Goal: Navigation & Orientation: Find specific page/section

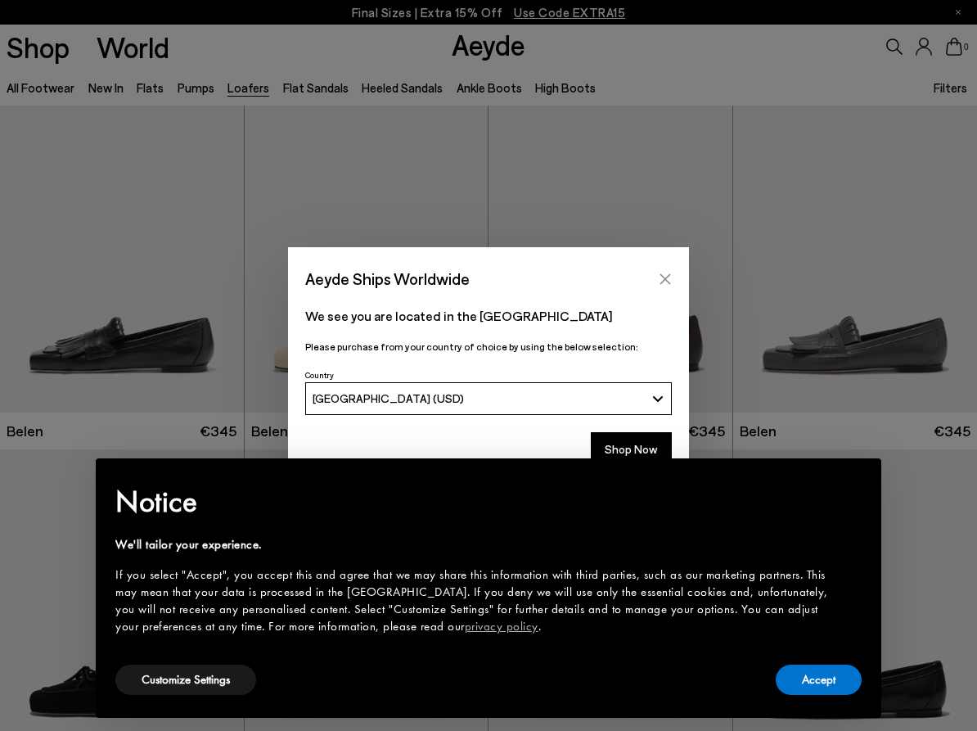
click at [673, 280] on button "Close" at bounding box center [665, 279] width 25 height 25
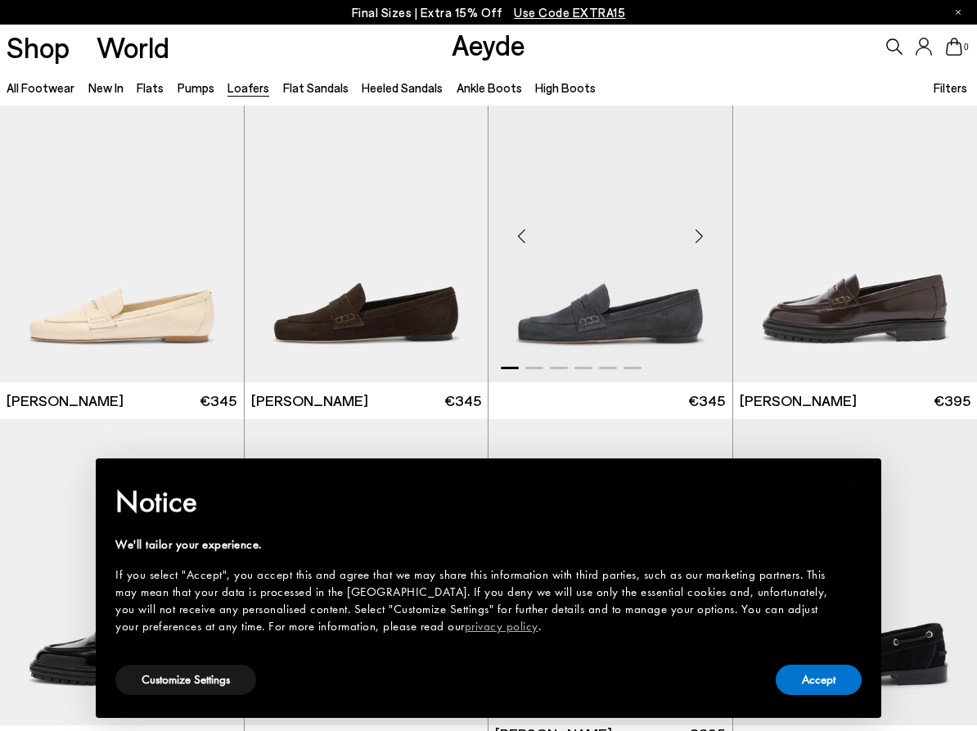
scroll to position [691, 0]
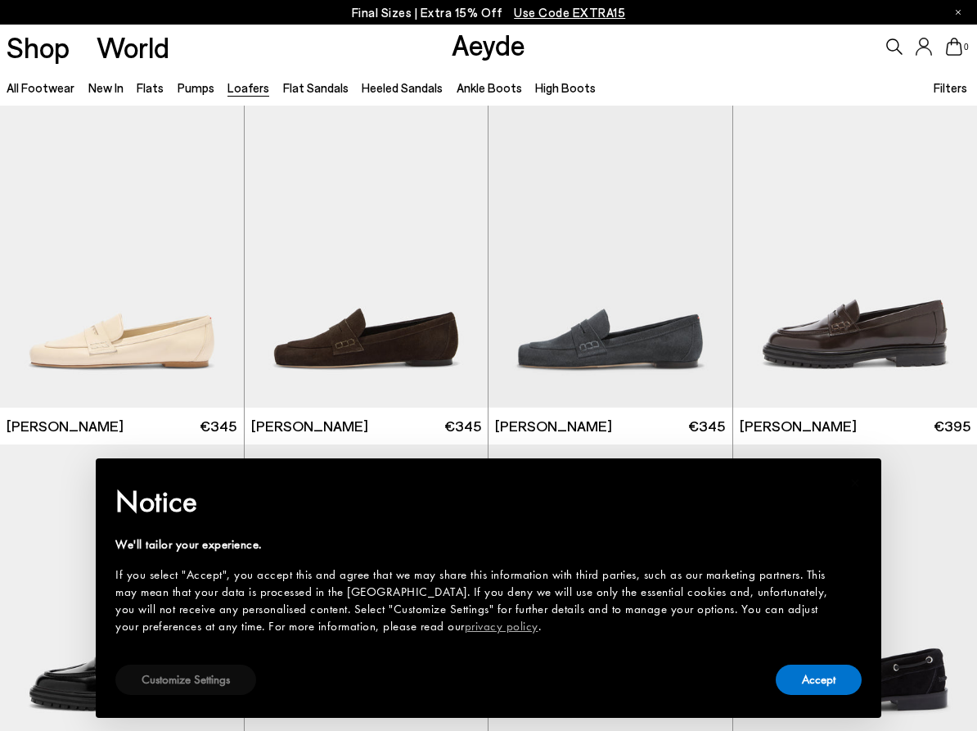
click at [175, 682] on button "Customize Settings" at bounding box center [185, 679] width 141 height 30
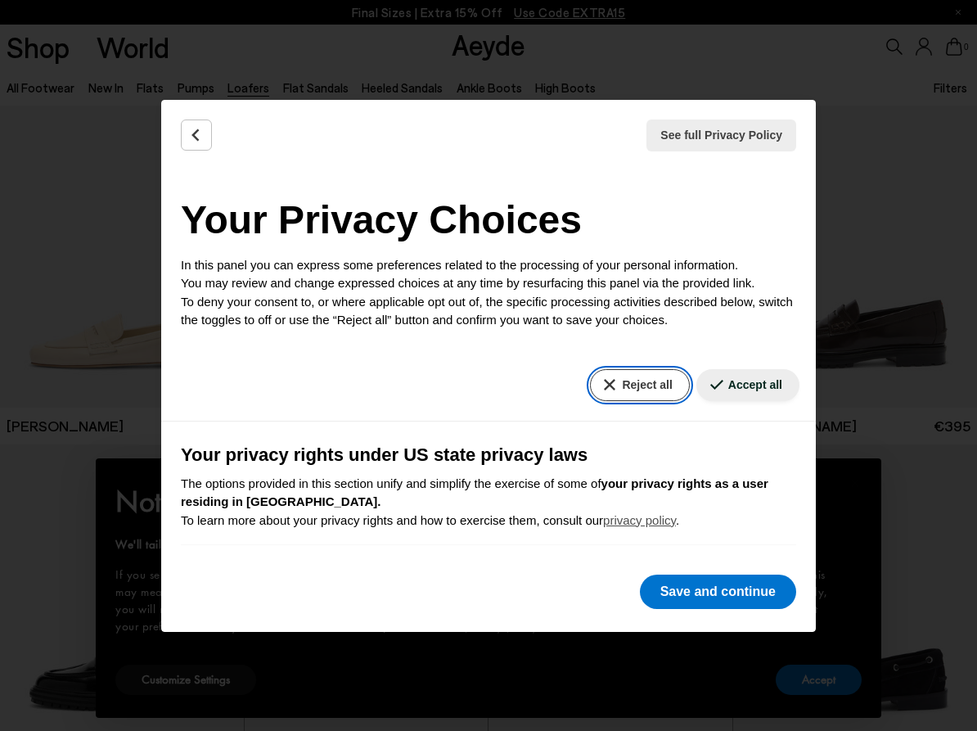
click at [643, 379] on button "Reject all" at bounding box center [639, 385] width 99 height 32
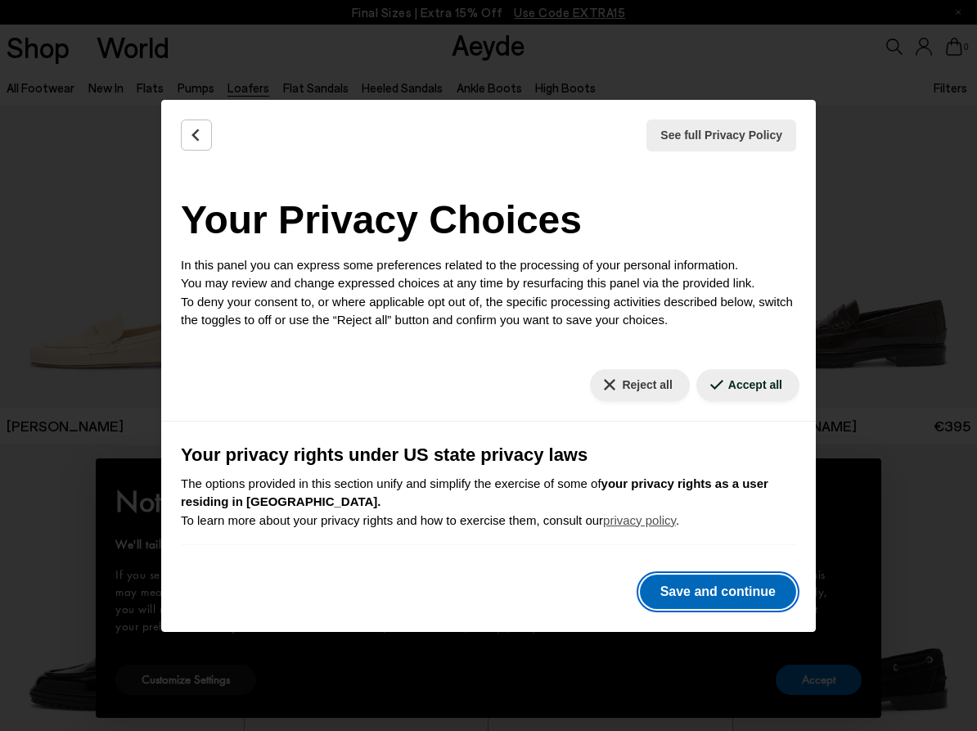
click at [718, 600] on button "Save and continue" at bounding box center [718, 591] width 156 height 34
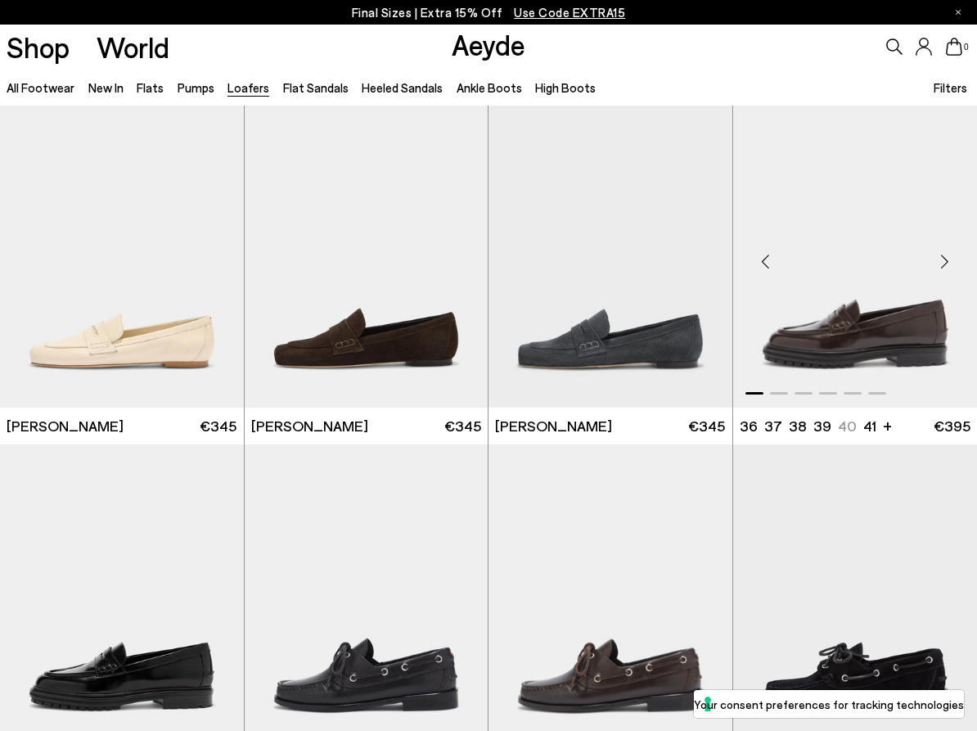
scroll to position [704, 0]
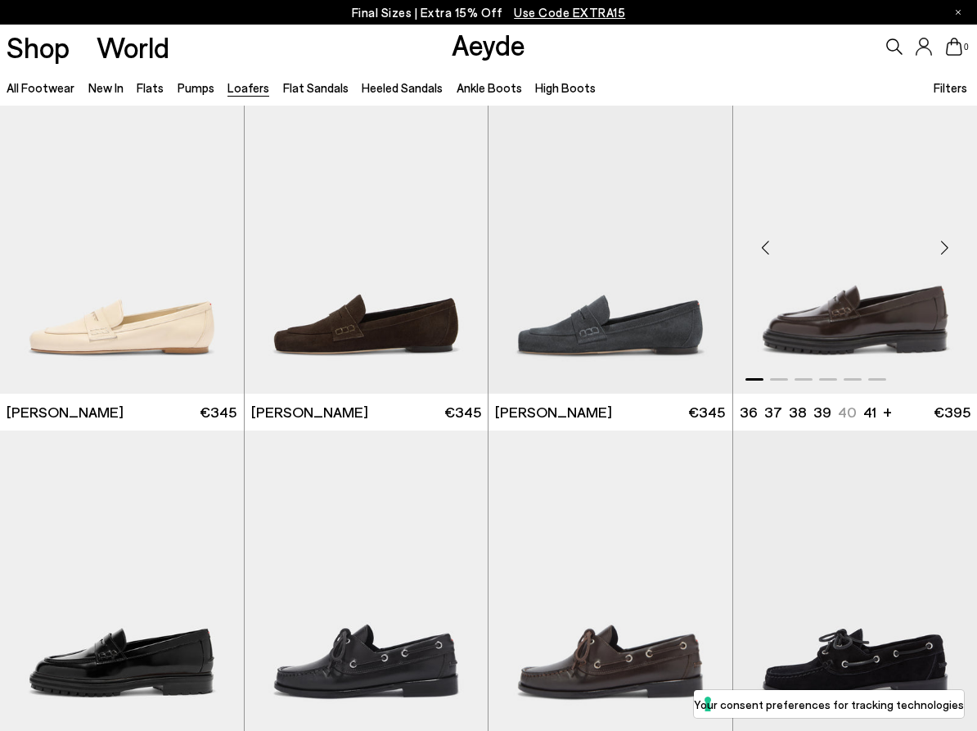
click at [937, 249] on div "Next slide" at bounding box center [944, 247] width 49 height 49
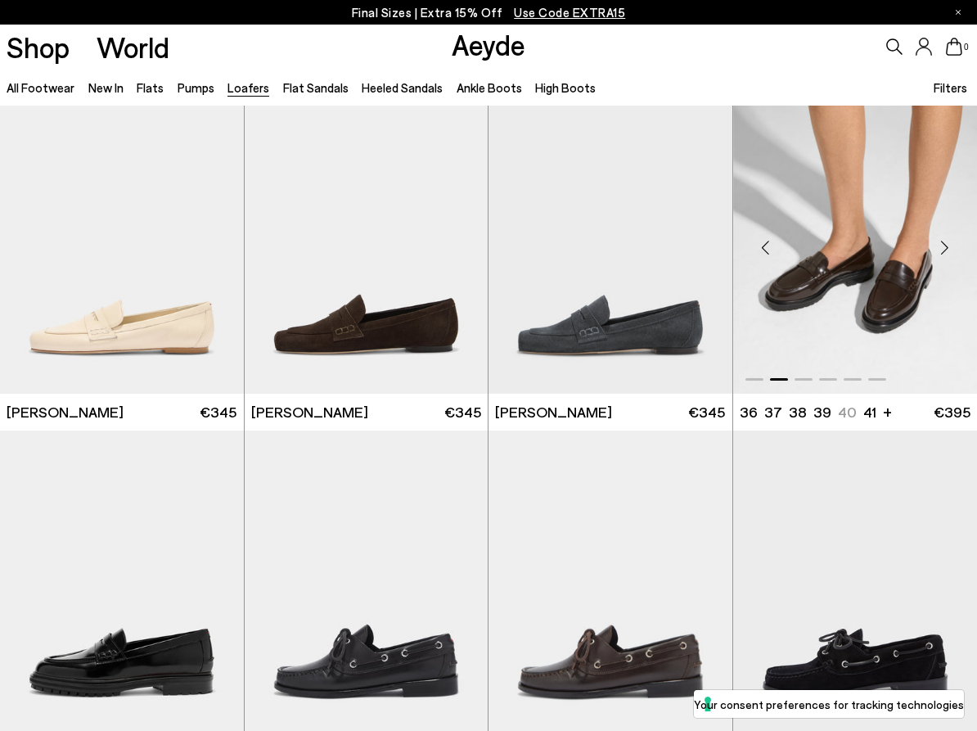
click at [937, 249] on div "Next slide" at bounding box center [944, 247] width 49 height 49
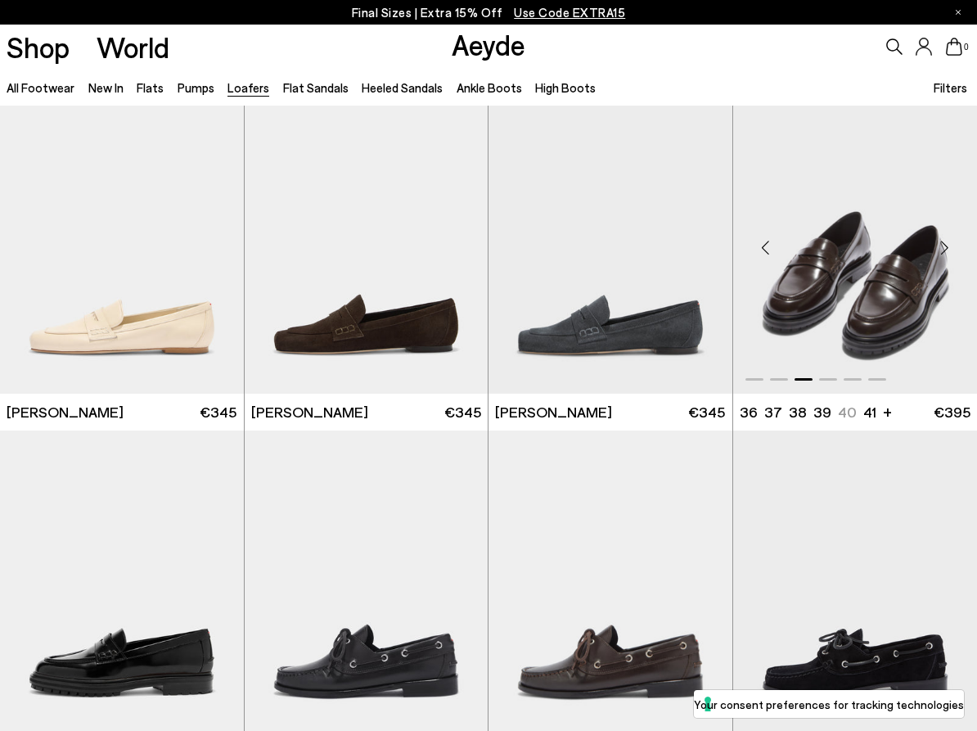
click at [937, 249] on div "Next slide" at bounding box center [944, 247] width 49 height 49
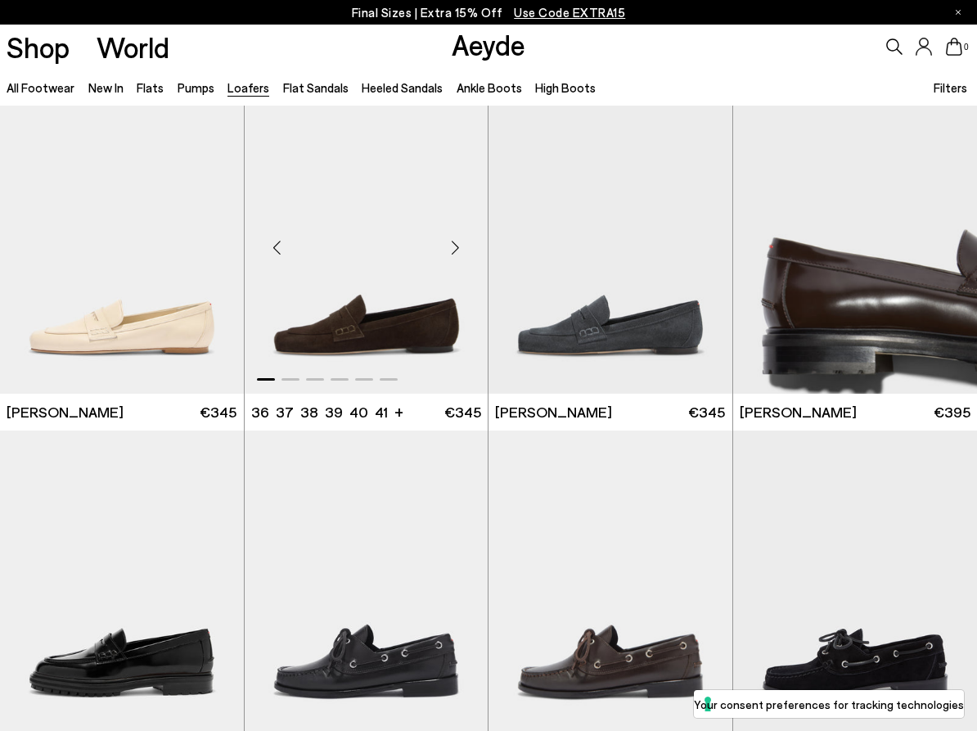
click at [455, 243] on div "Next slide" at bounding box center [454, 247] width 49 height 49
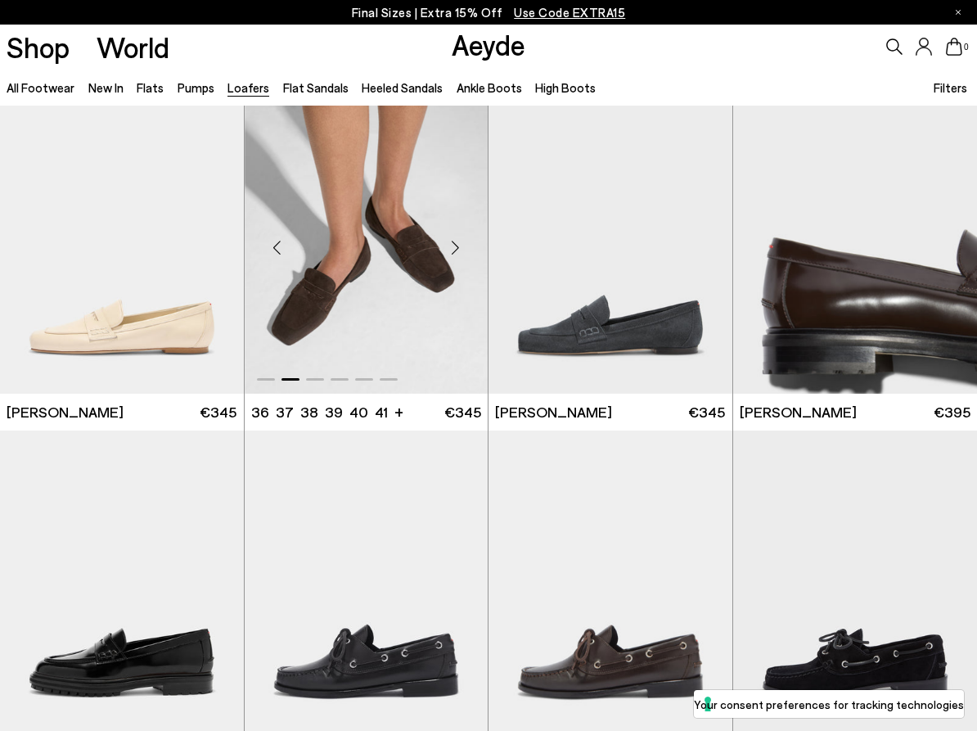
click at [455, 243] on div "Next slide" at bounding box center [454, 247] width 49 height 49
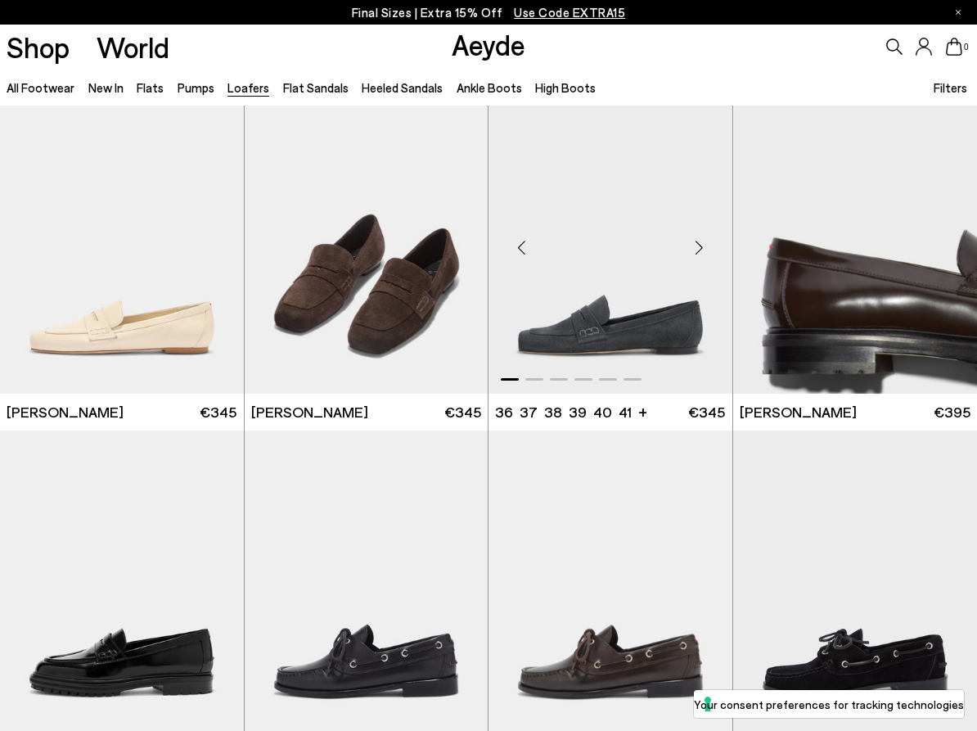
click at [698, 255] on div "Next slide" at bounding box center [699, 247] width 49 height 49
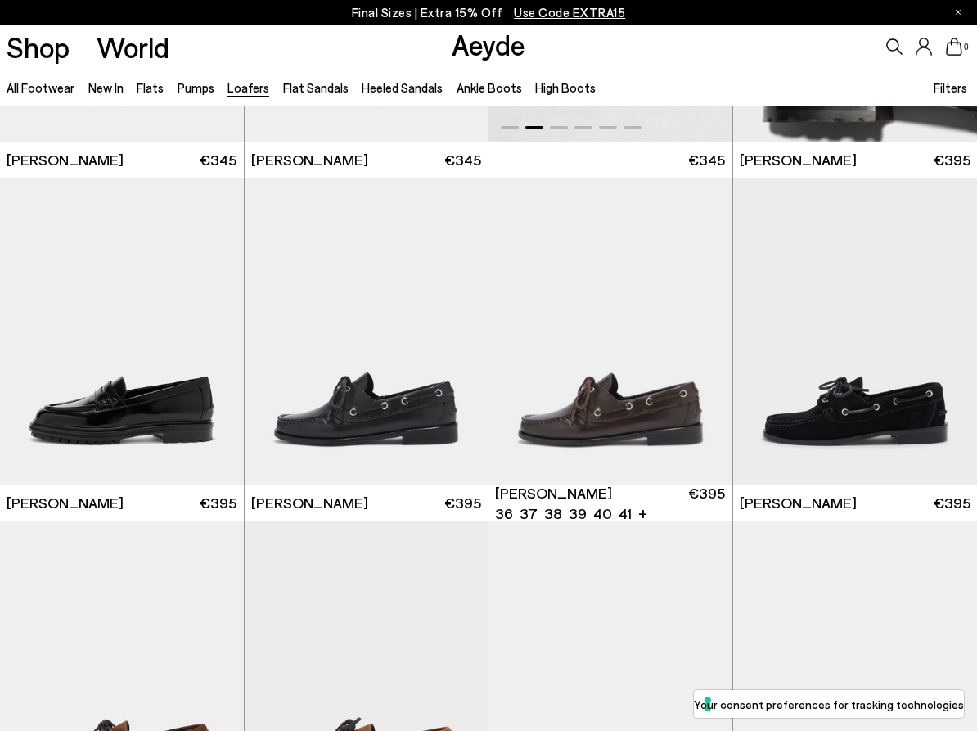
scroll to position [1105, 0]
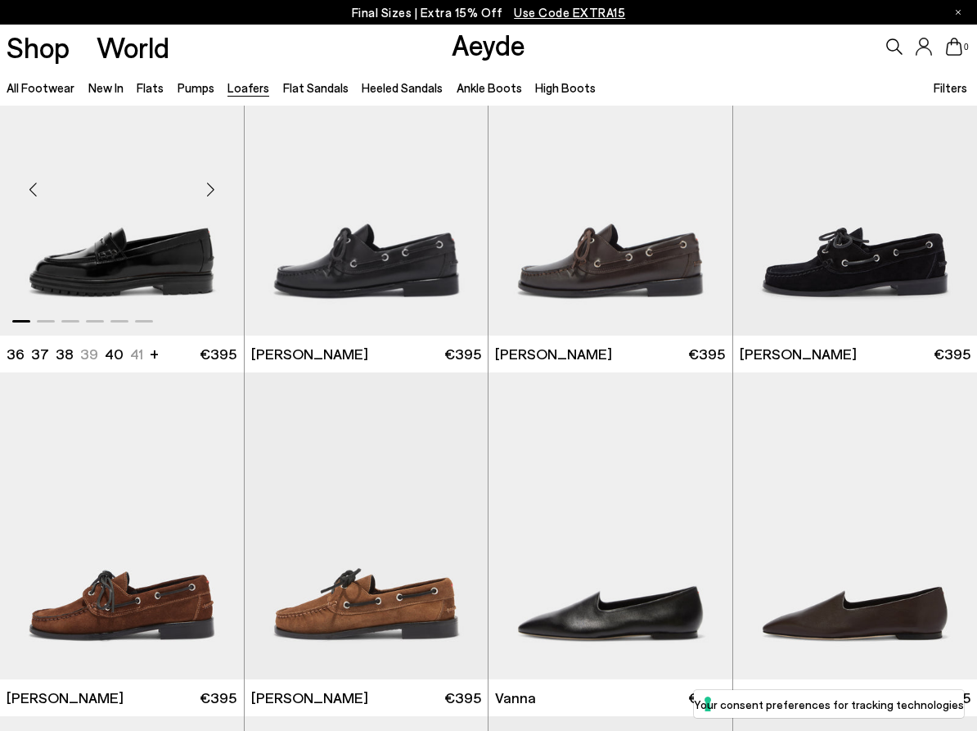
click at [213, 176] on div "Next slide" at bounding box center [211, 188] width 49 height 49
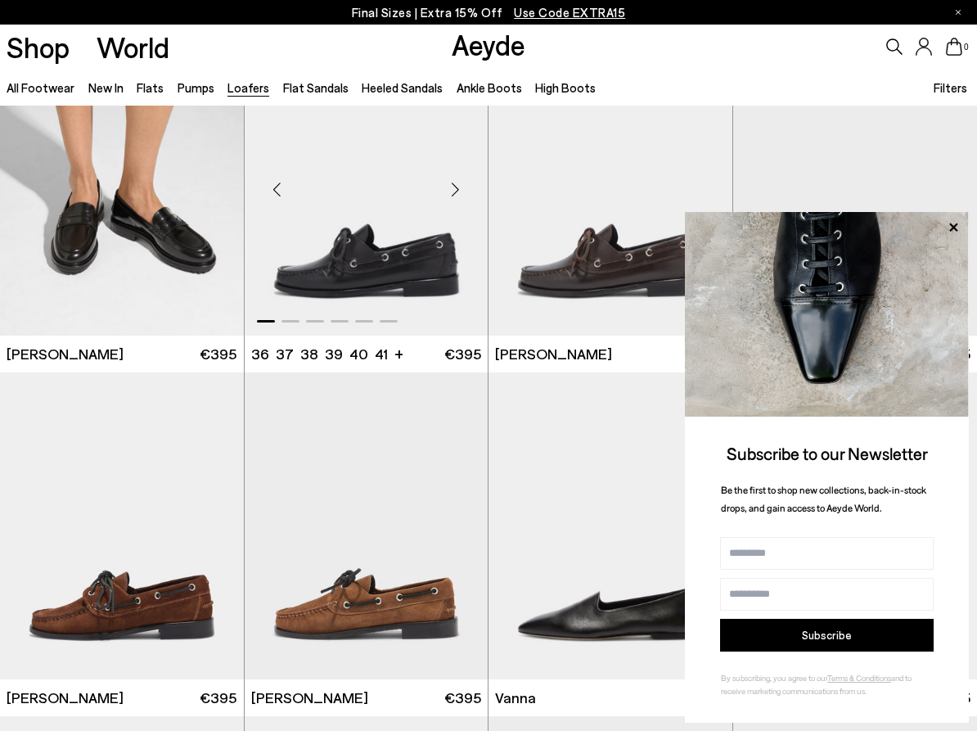
click at [462, 186] on div "Next slide" at bounding box center [454, 188] width 49 height 49
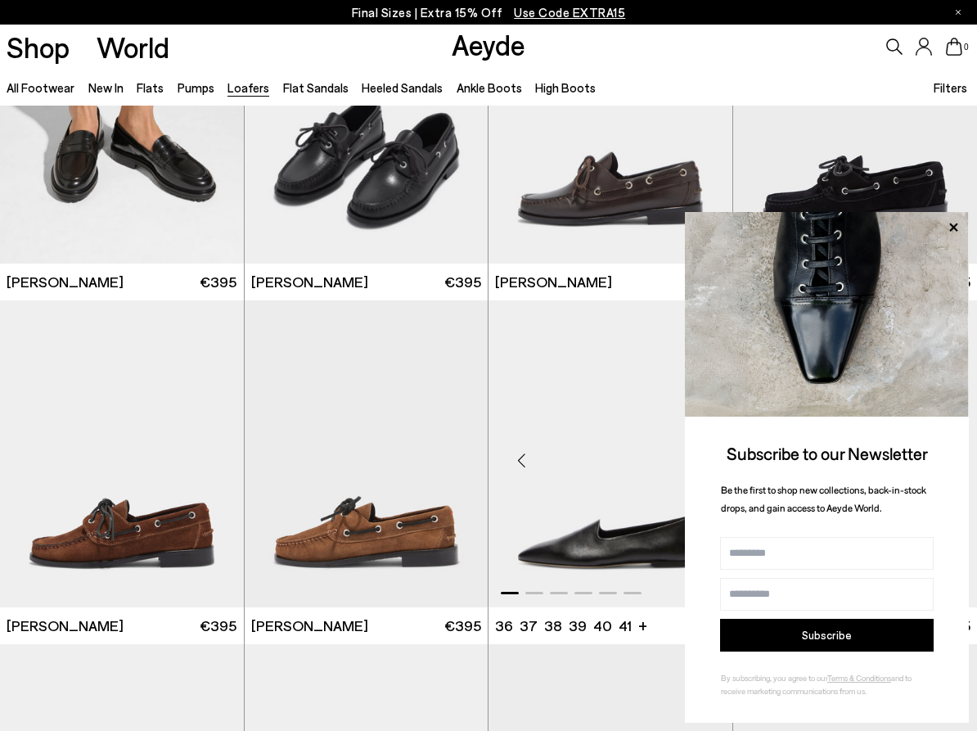
scroll to position [1204, 0]
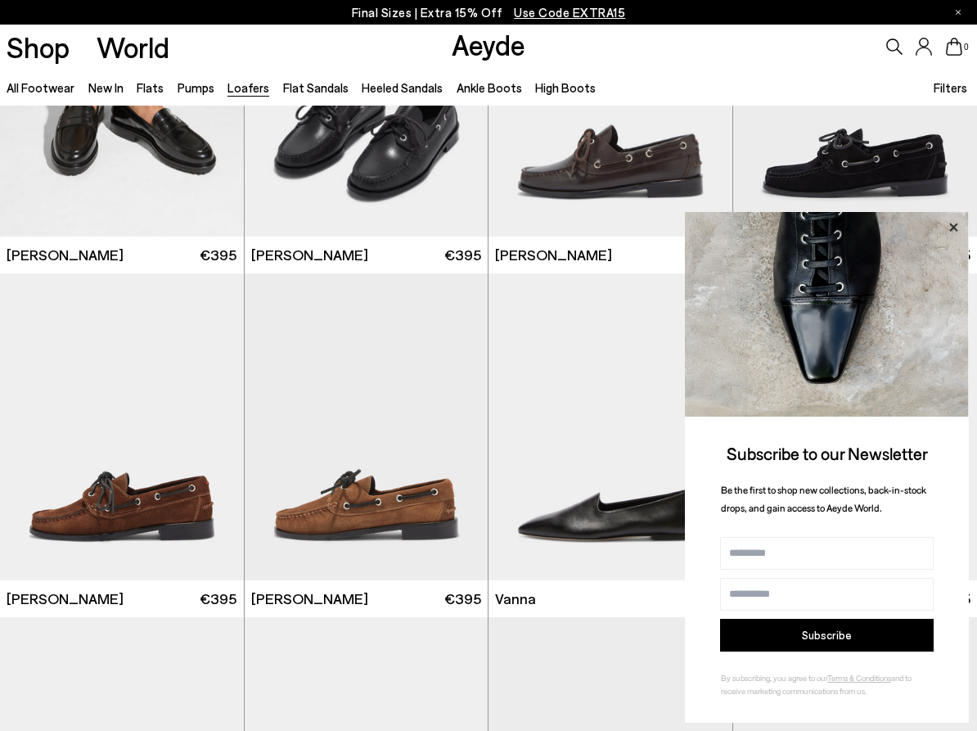
click at [958, 225] on icon at bounding box center [953, 227] width 21 height 21
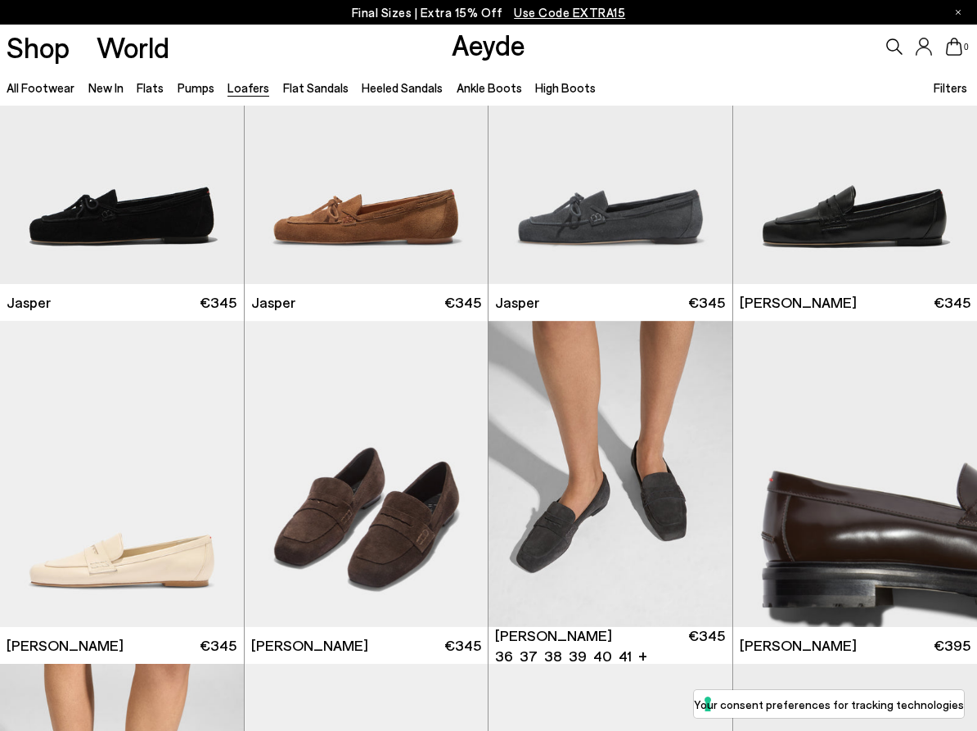
scroll to position [0, 0]
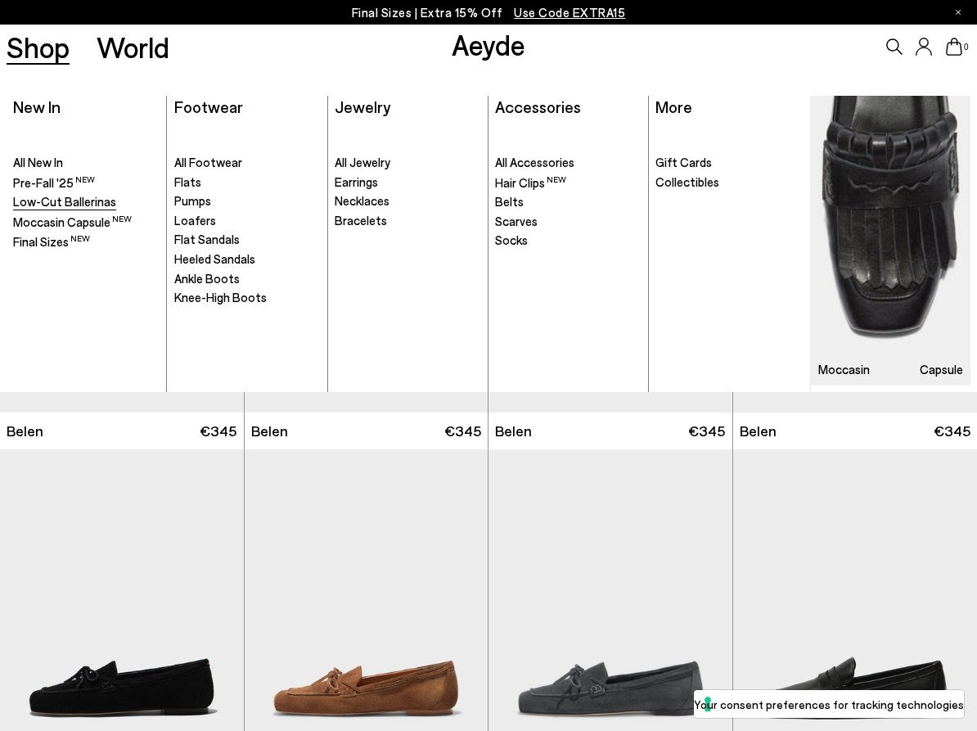
click at [82, 205] on span "Low-Cut Ballerinas" at bounding box center [64, 201] width 103 height 15
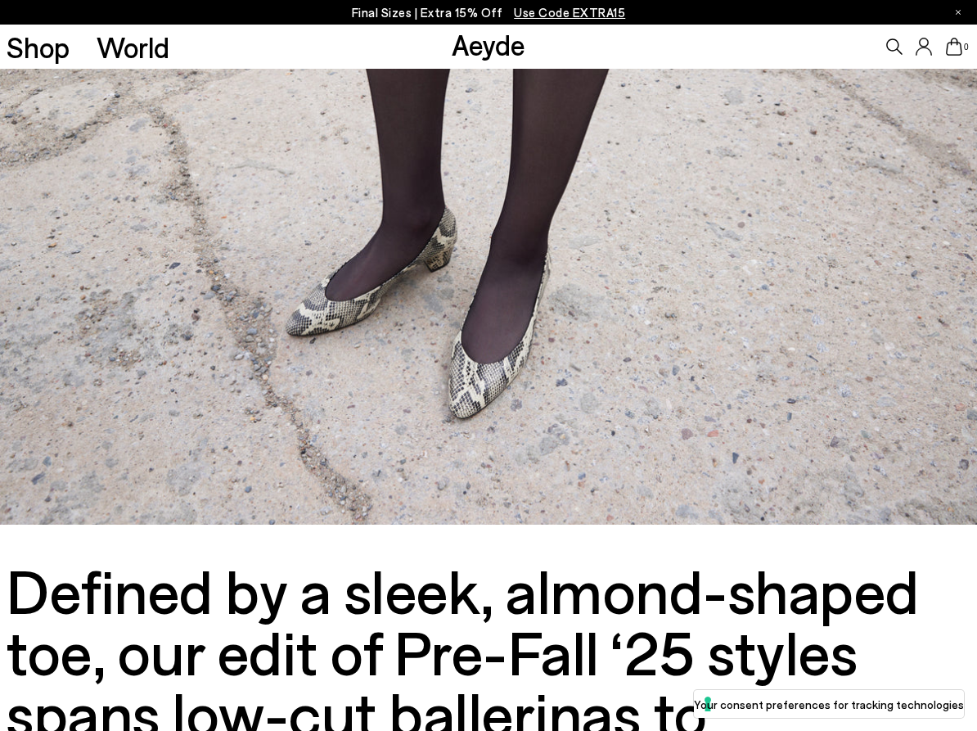
scroll to position [40, 0]
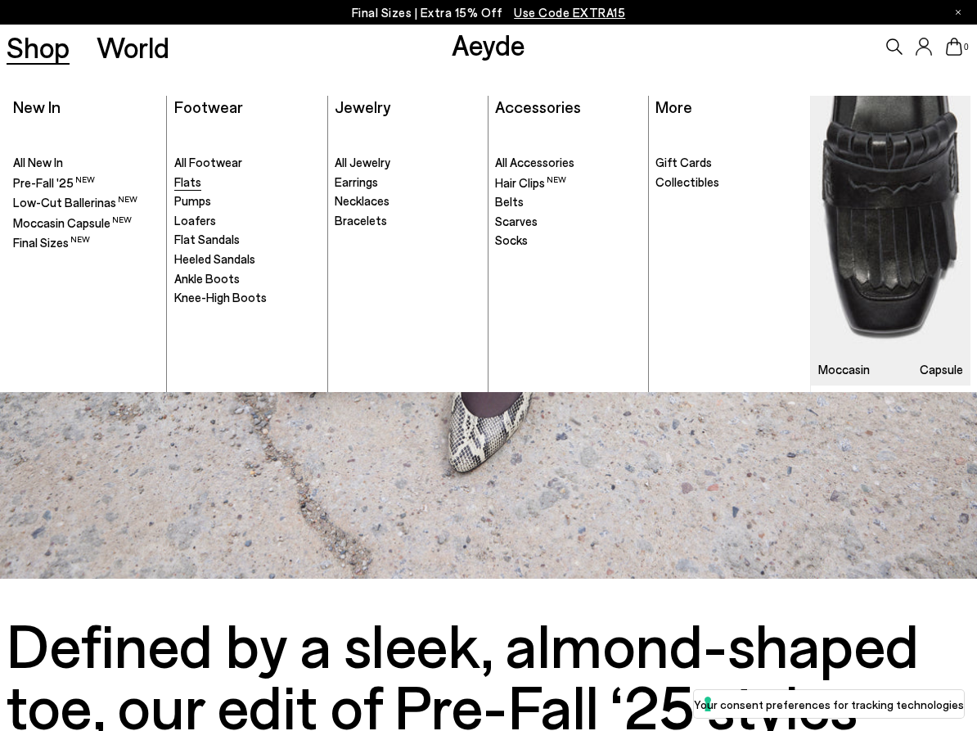
click at [187, 182] on span "Flats" at bounding box center [187, 181] width 27 height 15
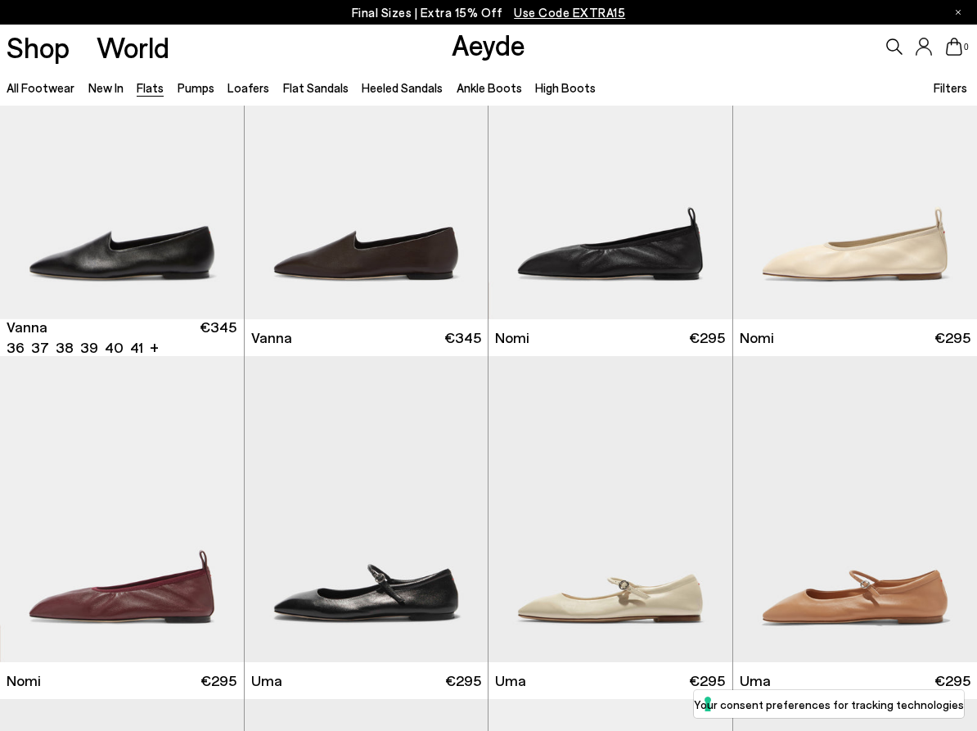
scroll to position [482, 0]
